Goal: Information Seeking & Learning: Learn about a topic

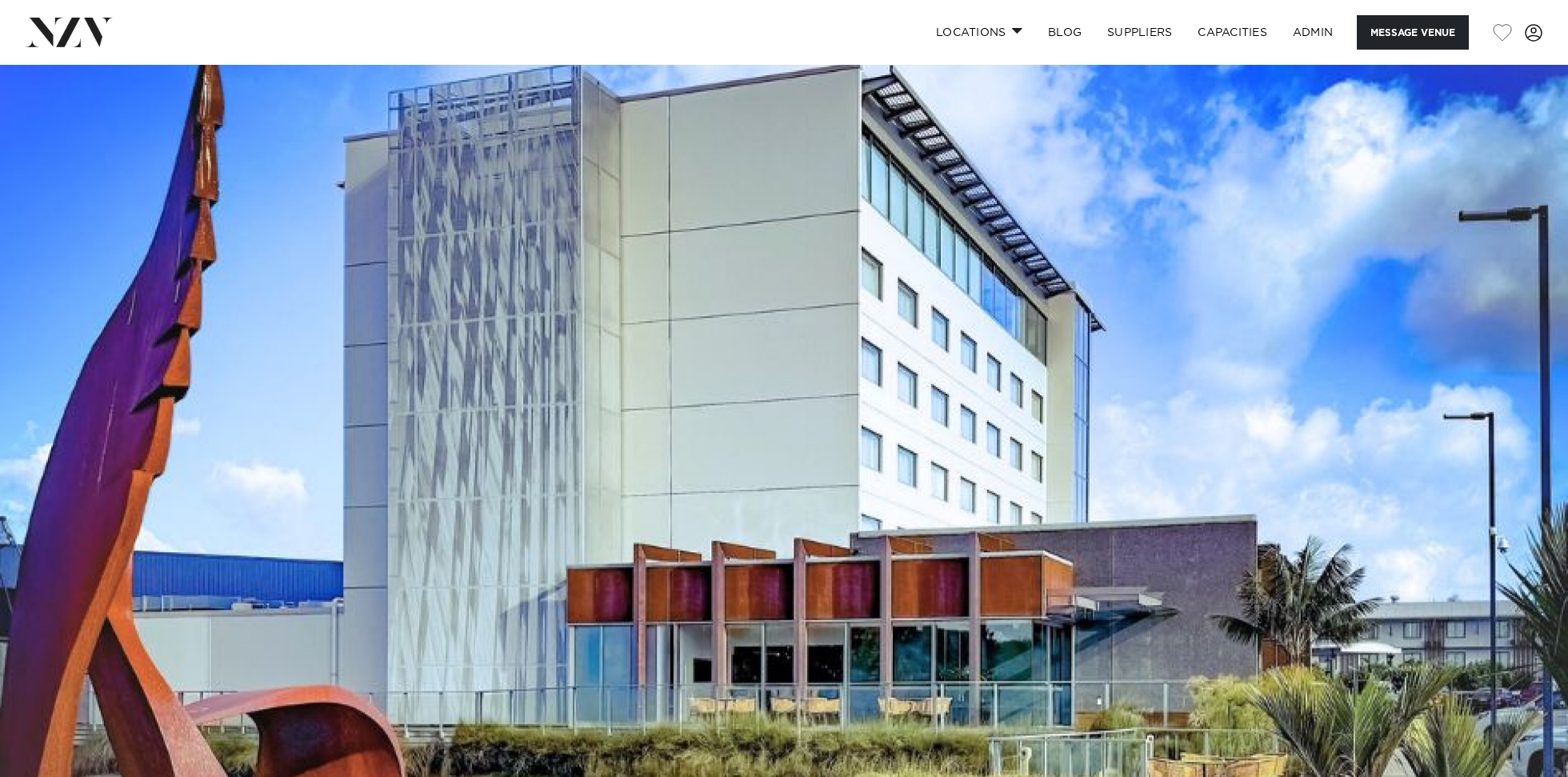
click at [911, 379] on img at bounding box center [784, 432] width 1568 height 735
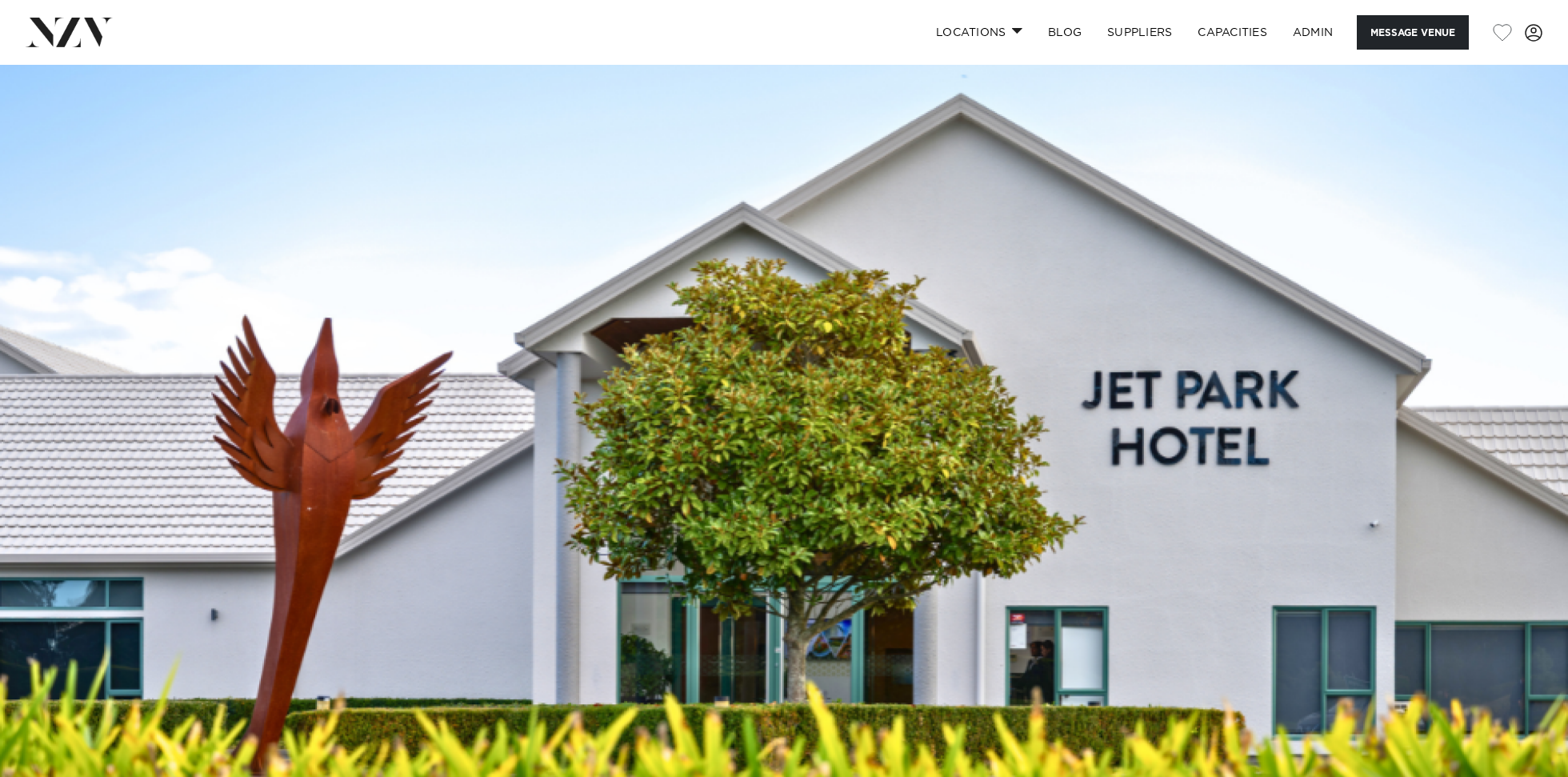
click at [639, 379] on img at bounding box center [784, 432] width 1568 height 735
